Goal: Task Accomplishment & Management: Manage account settings

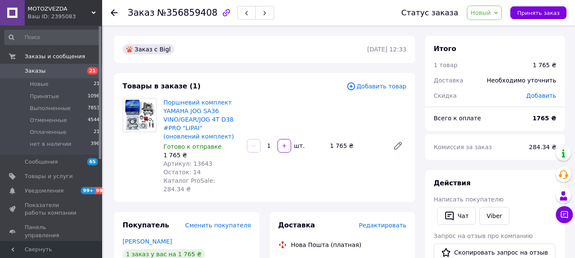
click at [383, 84] on span "Добавить товар" at bounding box center [377, 86] width 60 height 9
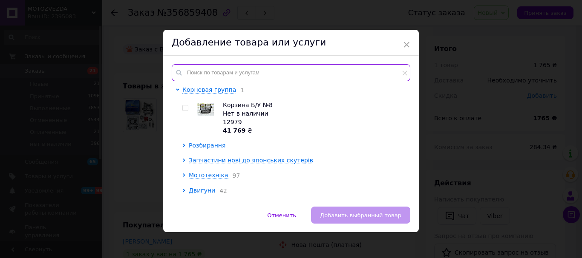
paste input "11447"
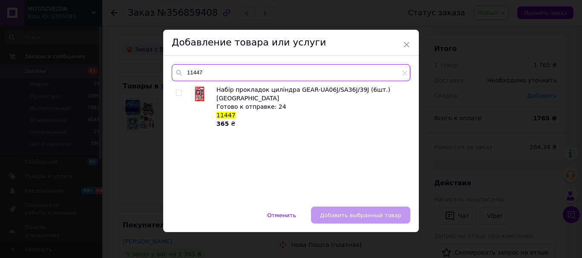
type input "11447"
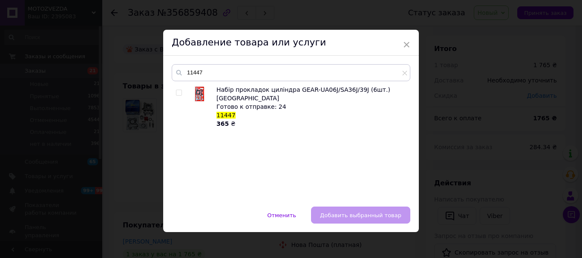
click at [176, 92] on input "checkbox" at bounding box center [179, 93] width 6 height 6
checkbox input "true"
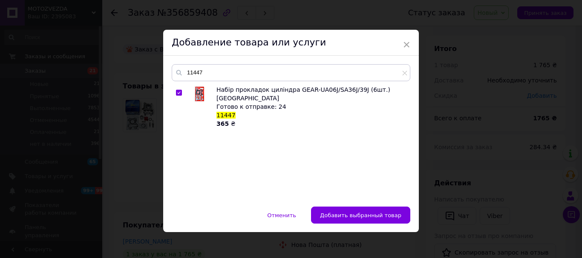
click at [359, 216] on span "Добавить выбранный товар" at bounding box center [360, 215] width 81 height 6
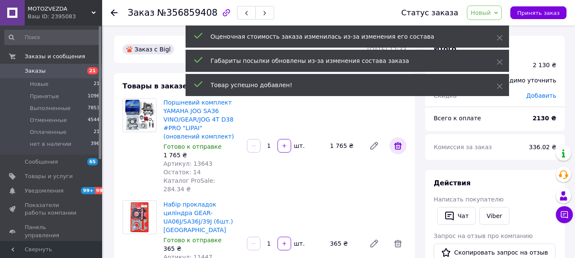
click at [401, 142] on icon at bounding box center [398, 146] width 8 height 8
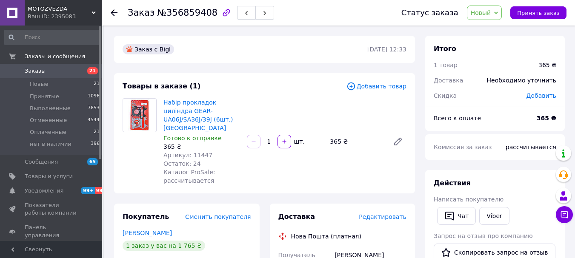
click at [395, 87] on span "Добавить товар" at bounding box center [377, 86] width 60 height 9
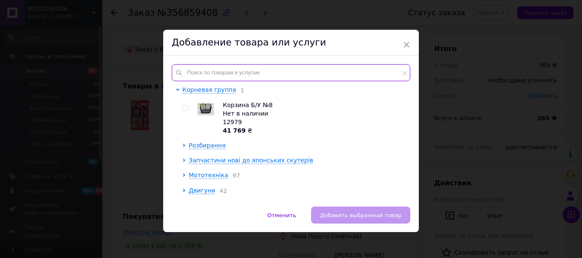
paste input "07346"
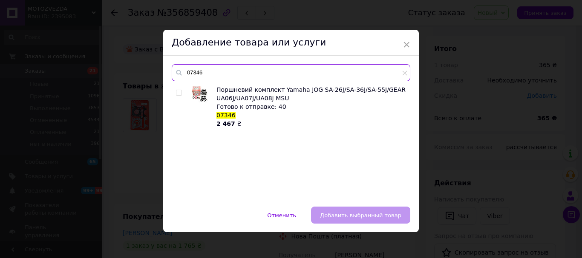
type input "07346"
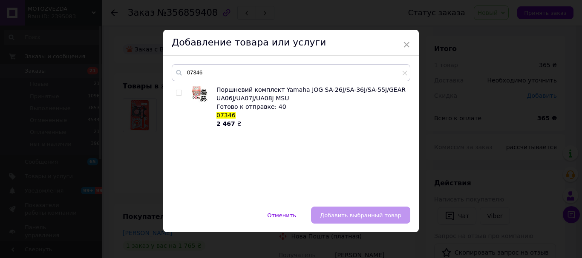
click at [178, 90] on input "checkbox" at bounding box center [179, 93] width 6 height 6
checkbox input "true"
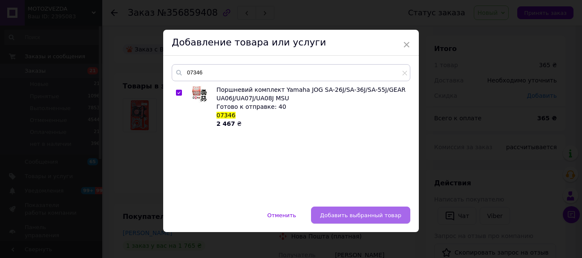
click at [362, 215] on span "Добавить выбранный товар" at bounding box center [360, 215] width 81 height 6
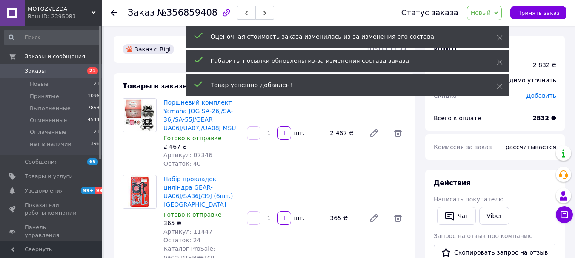
click at [29, 72] on span "Заказы" at bounding box center [35, 71] width 21 height 8
